Goal: Information Seeking & Learning: Learn about a topic

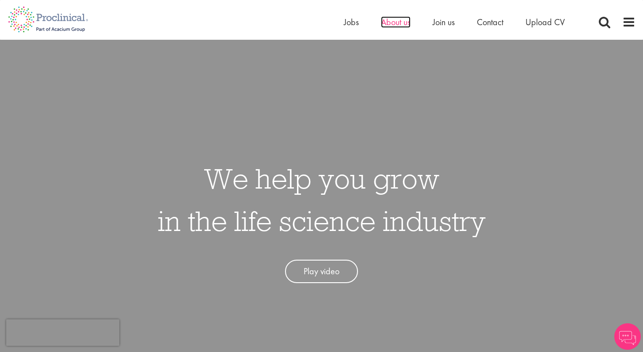
click at [388, 24] on span "About us" at bounding box center [396, 21] width 30 height 11
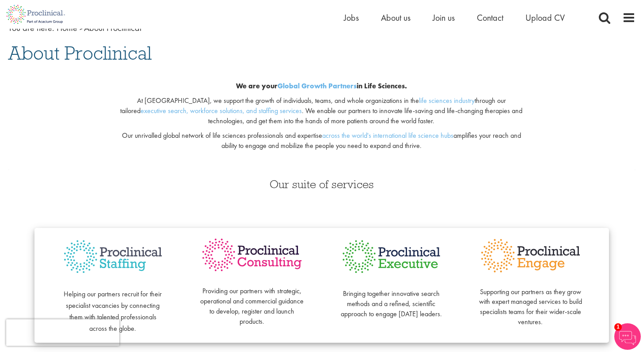
scroll to position [15, 0]
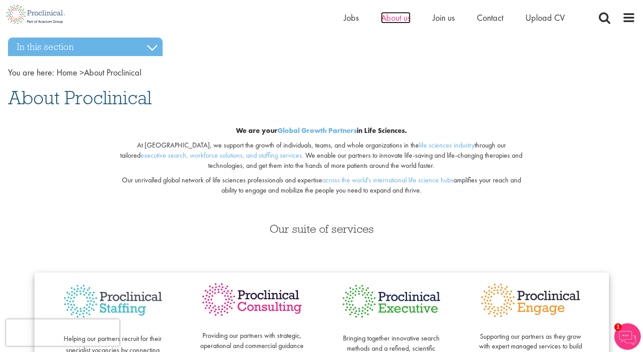
click at [389, 19] on span "About us" at bounding box center [396, 17] width 30 height 11
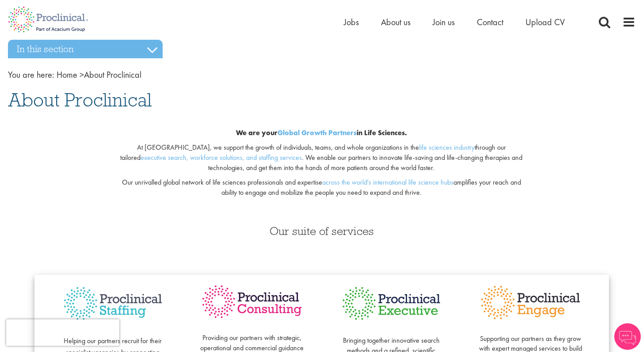
scroll to position [15, 0]
